Goal: Browse casually: Explore the website without a specific task or goal

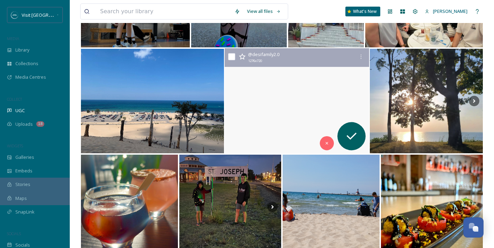
scroll to position [183, 0]
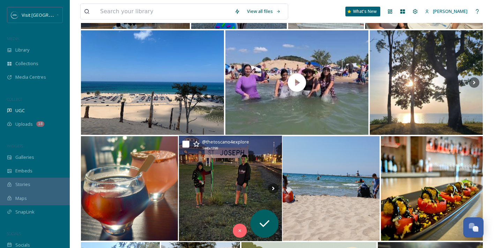
click at [265, 170] on img at bounding box center [230, 189] width 103 height 106
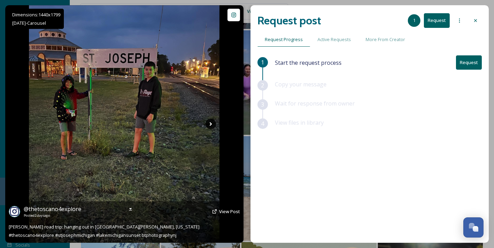
click at [210, 121] on icon at bounding box center [210, 124] width 10 height 10
click at [209, 122] on icon at bounding box center [210, 124] width 10 height 10
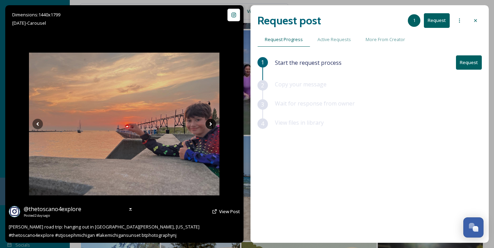
click at [209, 122] on icon at bounding box center [210, 124] width 10 height 10
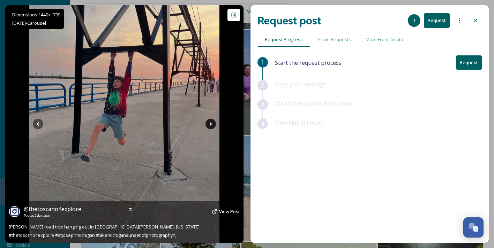
click at [209, 122] on icon at bounding box center [210, 124] width 10 height 10
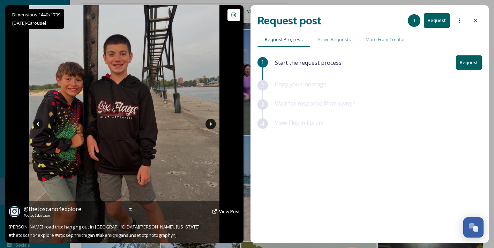
click at [209, 122] on icon at bounding box center [210, 124] width 10 height 10
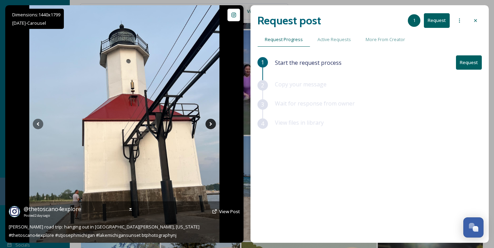
click at [209, 122] on icon at bounding box center [210, 124] width 10 height 10
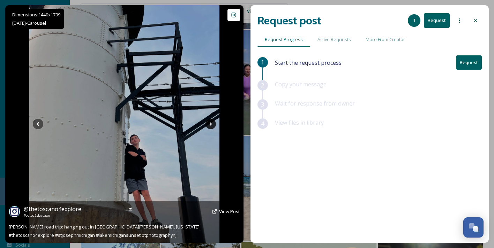
click at [209, 122] on icon at bounding box center [210, 124] width 10 height 10
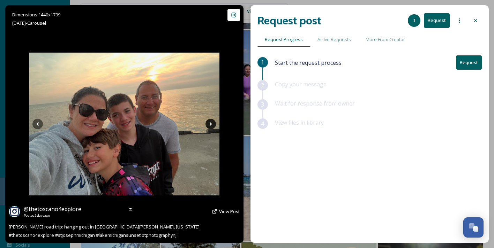
click at [209, 122] on icon at bounding box center [210, 124] width 10 height 10
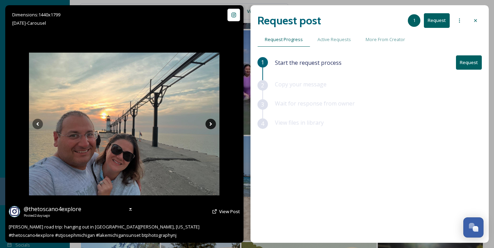
click at [209, 122] on icon at bounding box center [210, 124] width 10 height 10
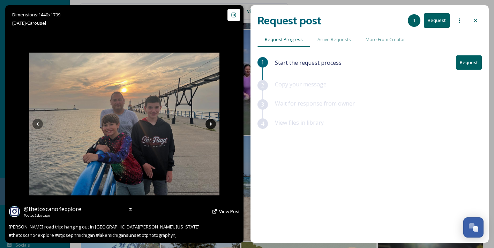
click at [209, 122] on icon at bounding box center [210, 124] width 10 height 10
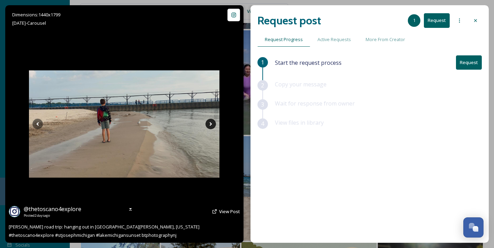
click at [209, 122] on icon at bounding box center [210, 124] width 10 height 10
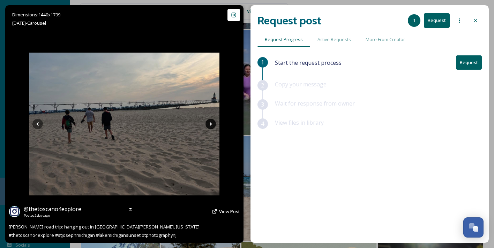
click at [209, 122] on icon at bounding box center [210, 124] width 10 height 10
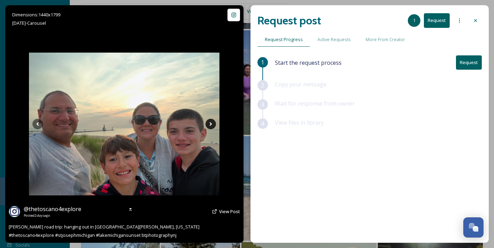
click at [209, 122] on icon at bounding box center [210, 124] width 10 height 10
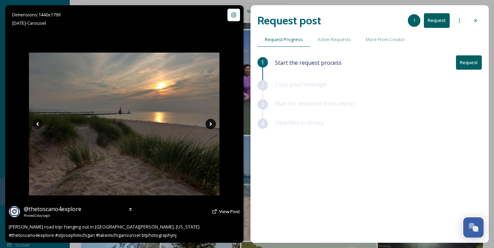
click at [209, 122] on icon at bounding box center [210, 124] width 10 height 10
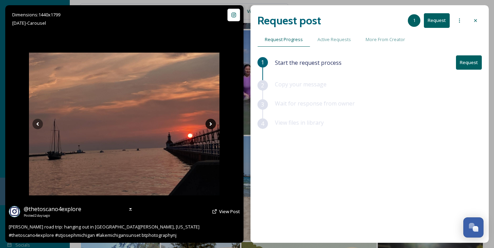
click at [209, 122] on icon at bounding box center [210, 124] width 10 height 10
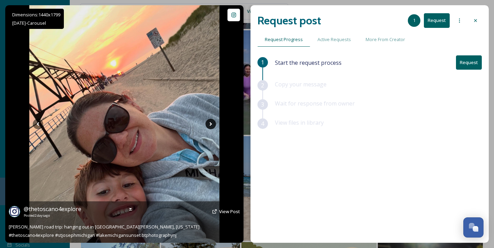
click at [209, 122] on icon at bounding box center [210, 124] width 10 height 10
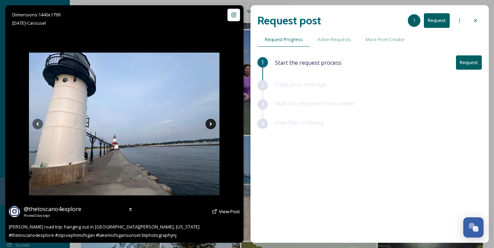
click at [209, 122] on icon at bounding box center [210, 124] width 10 height 10
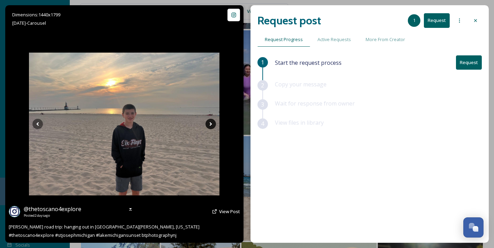
click at [209, 122] on icon at bounding box center [210, 124] width 10 height 10
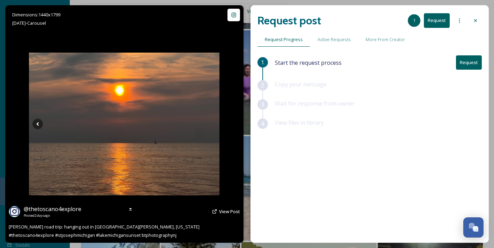
click at [209, 122] on icon at bounding box center [210, 124] width 10 height 10
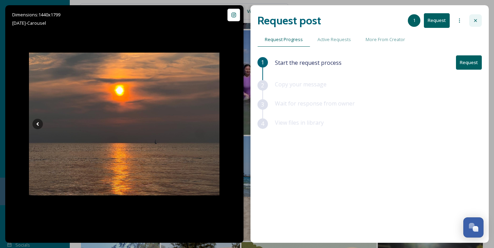
click at [478, 16] on div at bounding box center [475, 20] width 13 height 13
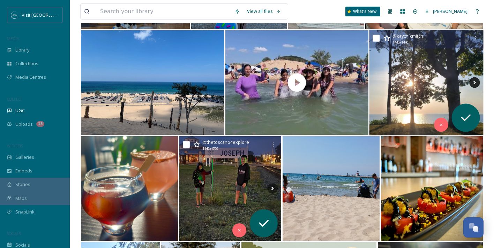
click at [473, 83] on icon at bounding box center [474, 82] width 10 height 10
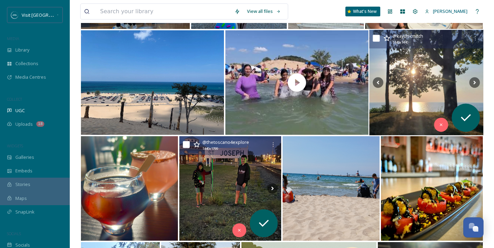
click at [443, 84] on img at bounding box center [426, 83] width 114 height 106
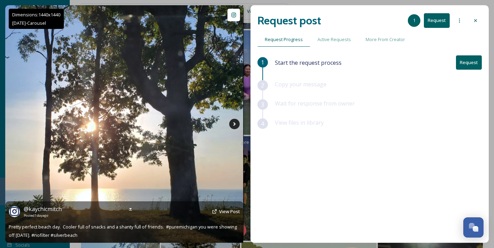
click at [232, 124] on icon at bounding box center [234, 124] width 10 height 10
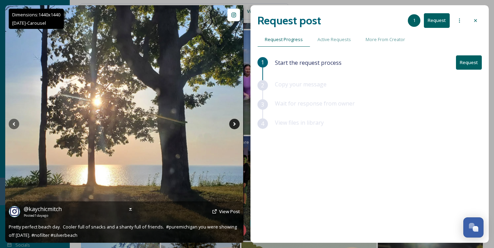
click at [232, 124] on icon at bounding box center [234, 124] width 10 height 10
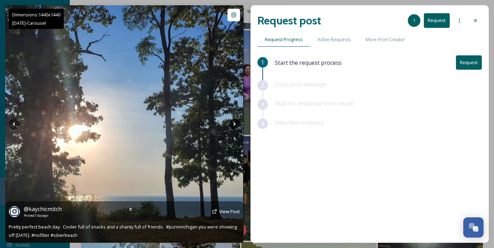
click at [232, 124] on icon at bounding box center [234, 124] width 10 height 10
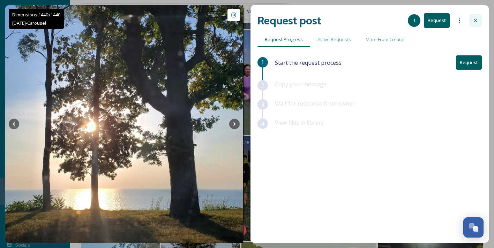
click at [474, 21] on icon at bounding box center [475, 21] width 6 height 6
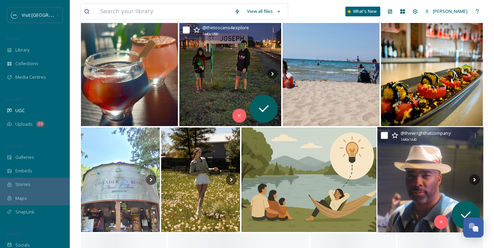
scroll to position [366, 0]
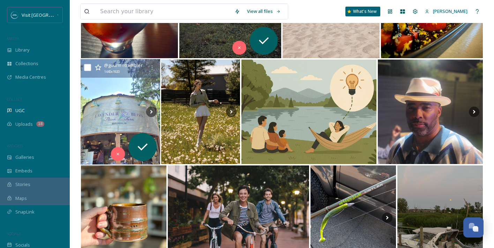
click at [114, 113] on img at bounding box center [120, 112] width 79 height 106
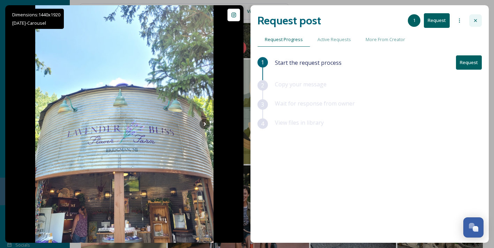
click at [476, 20] on icon at bounding box center [475, 20] width 3 height 3
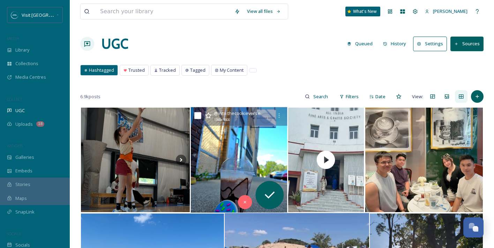
click at [253, 152] on img at bounding box center [238, 160] width 97 height 106
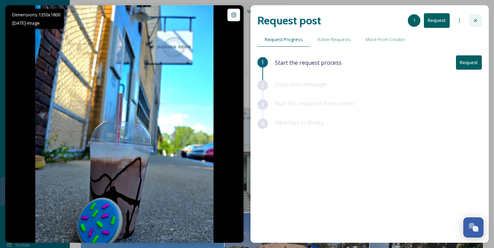
click at [471, 21] on div at bounding box center [475, 20] width 13 height 13
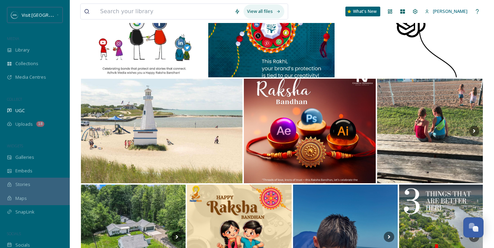
scroll to position [1049, 0]
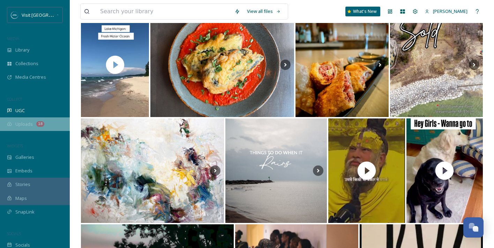
click at [25, 124] on span "Uploads" at bounding box center [23, 124] width 17 height 7
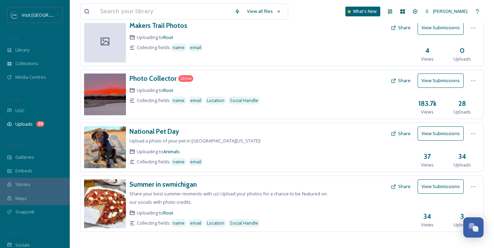
scroll to position [53, 0]
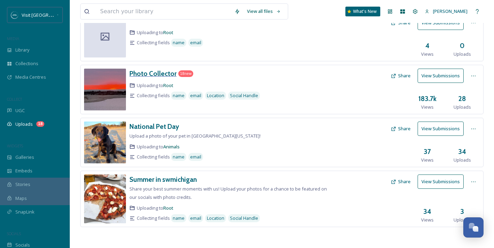
click at [157, 76] on h3 "Photo Collector" at bounding box center [152, 73] width 47 height 8
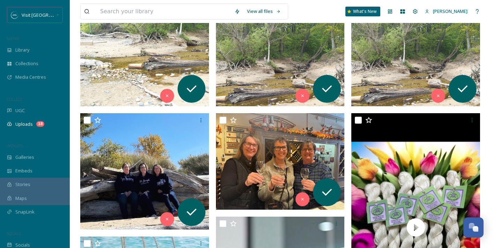
scroll to position [241, 0]
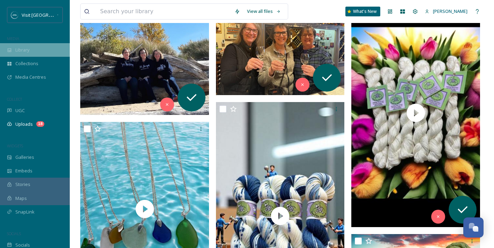
click at [36, 52] on div "Library" at bounding box center [35, 50] width 70 height 14
